Goal: Task Accomplishment & Management: Manage account settings

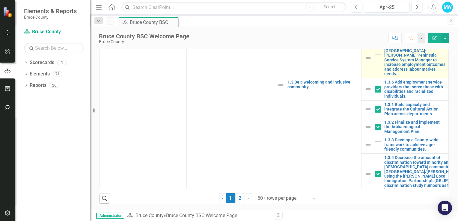
scroll to position [60, 0]
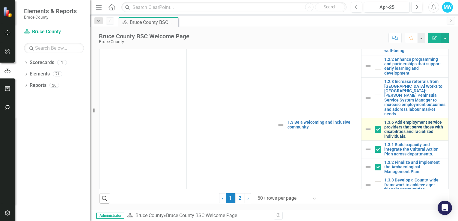
click at [397, 120] on link "1.3.6 Add employment service providers that serve those with disabilities and r…" at bounding box center [414, 129] width 61 height 19
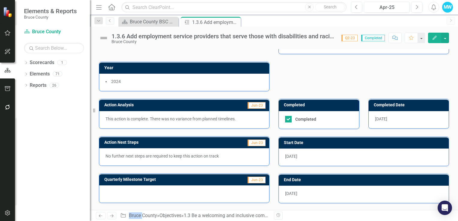
scroll to position [90, 0]
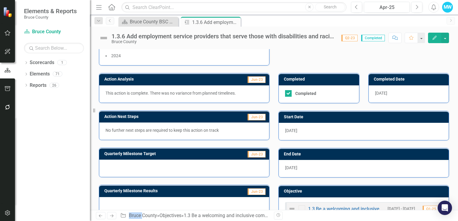
click at [145, 116] on h3 "Action Next Steps" at bounding box center [156, 116] width 105 height 4
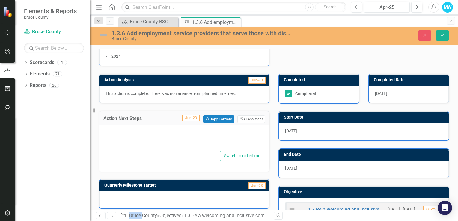
type textarea "<p>No further next steps are required to keep this action on track</p>"
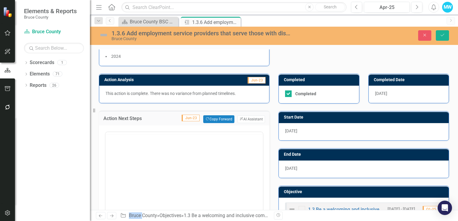
scroll to position [0, 0]
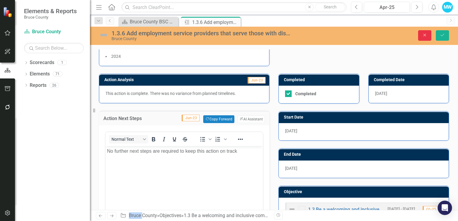
click at [426, 37] on button "Close" at bounding box center [424, 35] width 13 height 10
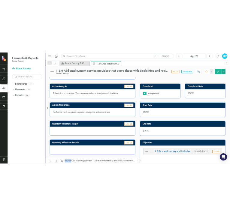
scroll to position [108, 0]
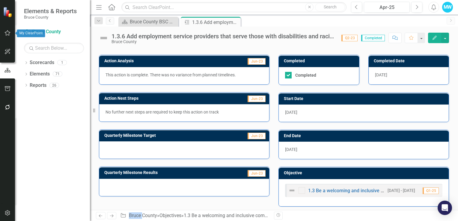
click at [6, 34] on icon "button" at bounding box center [8, 32] width 6 height 5
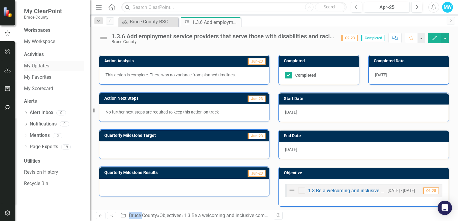
click at [43, 65] on link "My Updates" at bounding box center [54, 66] width 60 height 7
